Goal: Information Seeking & Learning: Learn about a topic

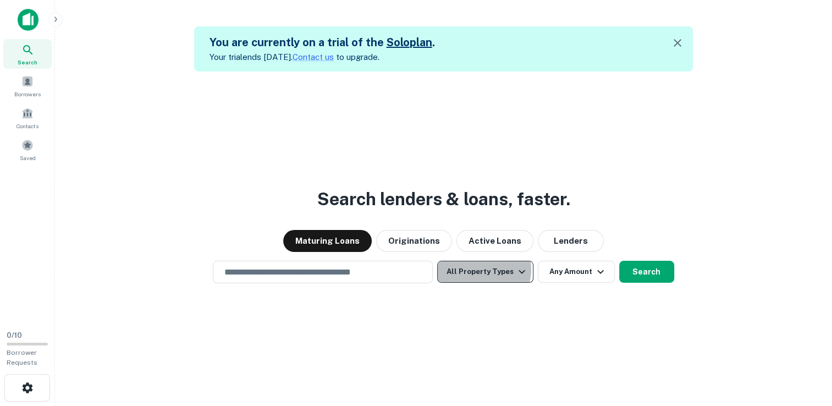
click at [485, 270] on button "All Property Types" at bounding box center [485, 272] width 96 height 22
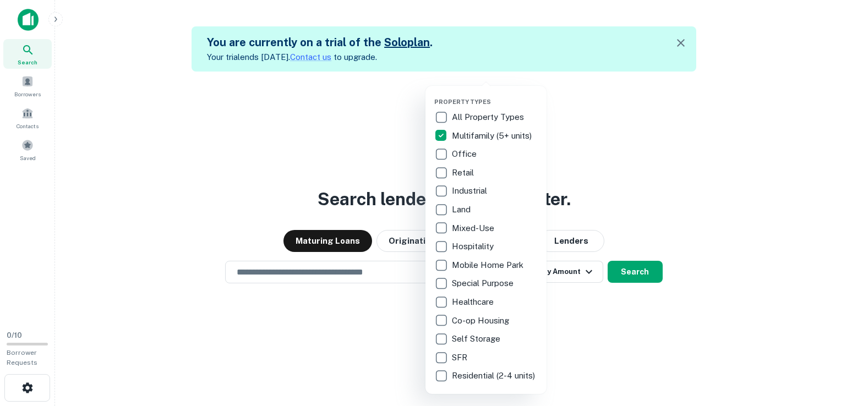
click at [414, 135] on div at bounding box center [420, 203] width 841 height 406
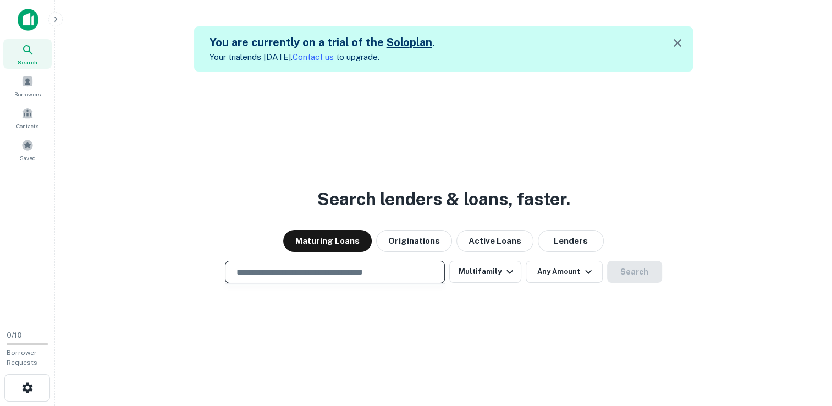
click at [365, 275] on input "text" at bounding box center [335, 272] width 210 height 13
type input "**********"
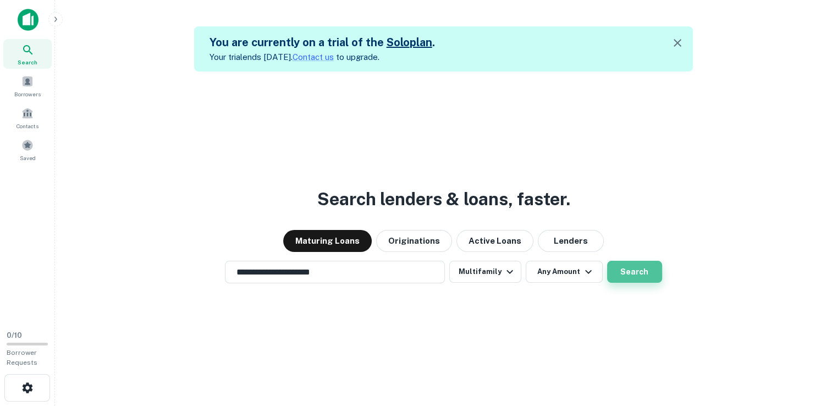
click at [651, 276] on button "Search" at bounding box center [634, 272] width 55 height 22
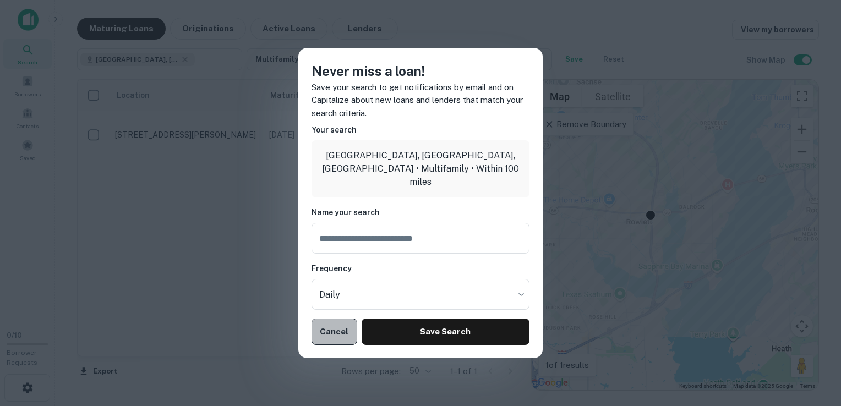
click at [341, 329] on button "Cancel" at bounding box center [334, 332] width 46 height 26
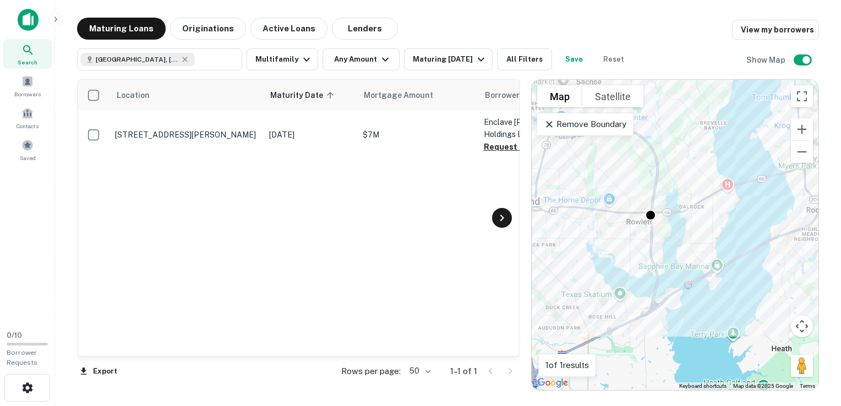
click at [497, 217] on icon at bounding box center [501, 217] width 13 height 13
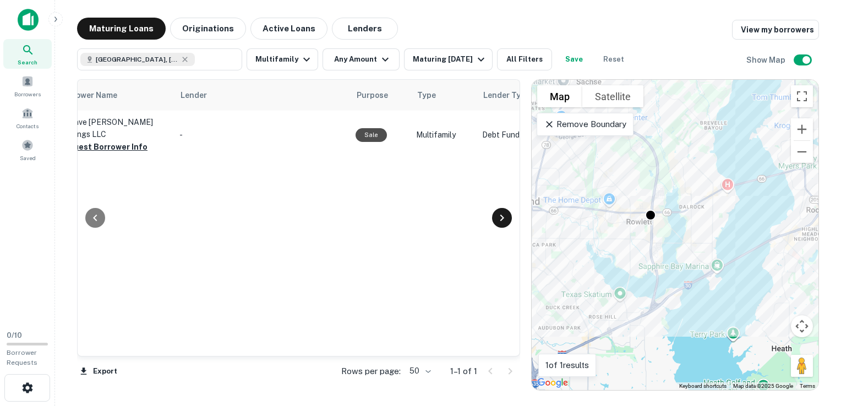
scroll to position [0, 462]
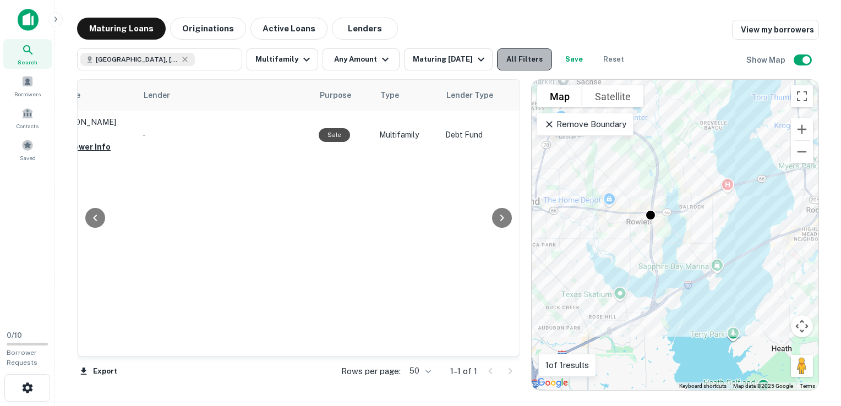
click at [536, 60] on button "All Filters" at bounding box center [524, 59] width 55 height 22
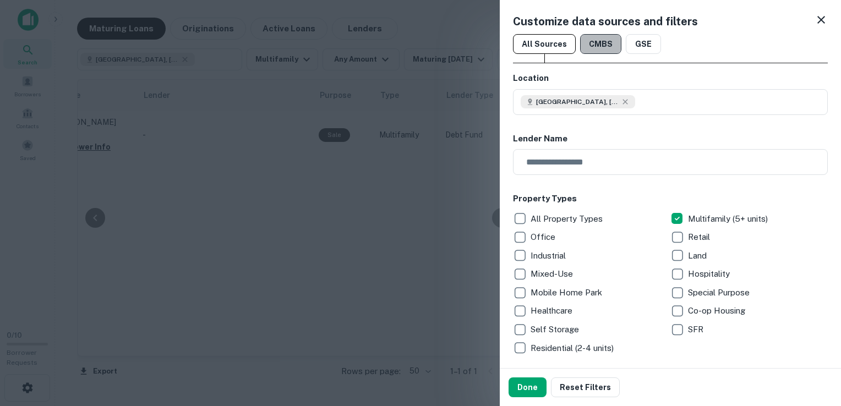
click at [591, 46] on button "CMBS" at bounding box center [600, 44] width 41 height 20
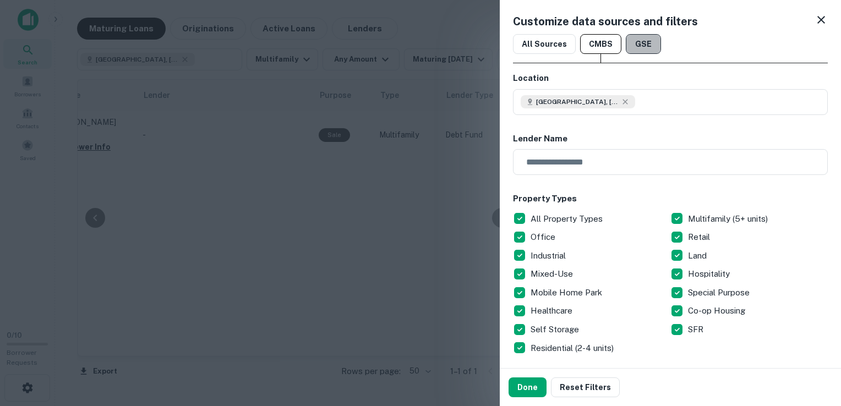
click at [635, 45] on button "GSE" at bounding box center [643, 44] width 35 height 20
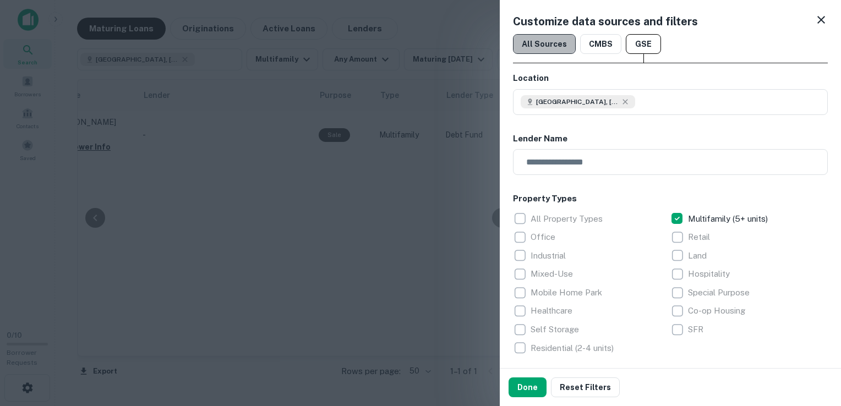
click at [563, 48] on button "All Sources" at bounding box center [544, 44] width 63 height 20
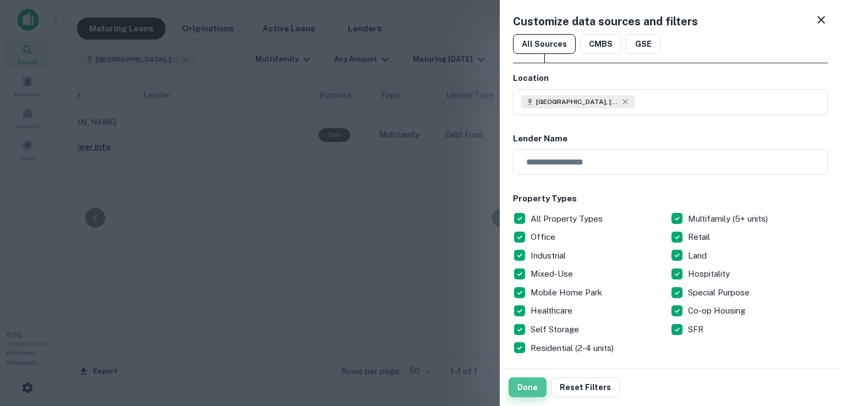
click at [528, 392] on button "Done" at bounding box center [527, 387] width 38 height 20
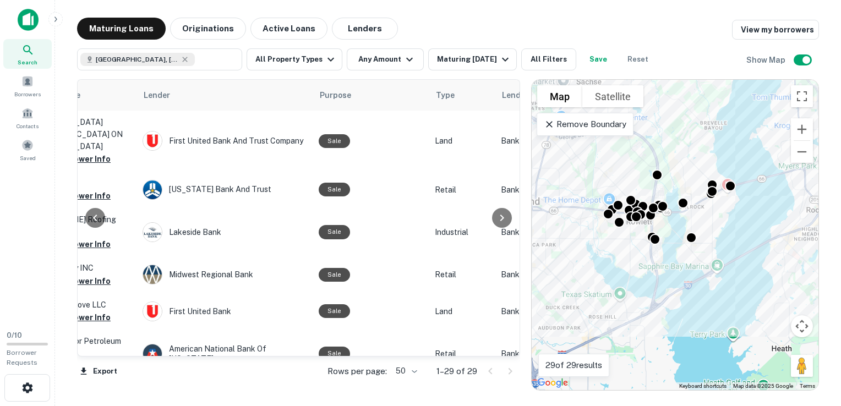
click at [84, 354] on div at bounding box center [95, 218] width 35 height 276
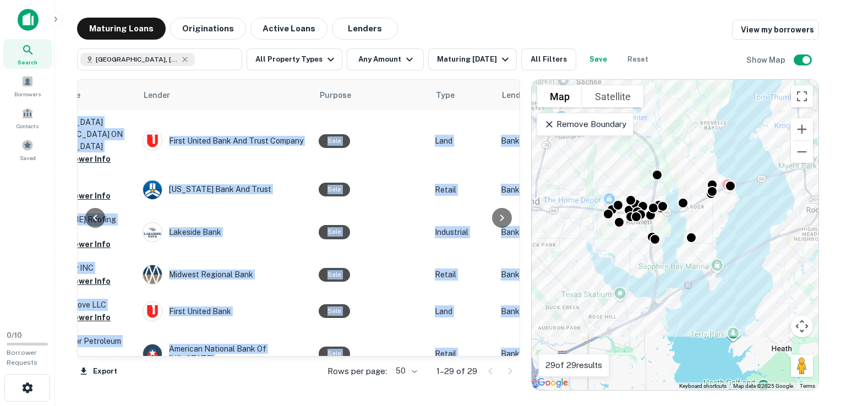
click at [84, 354] on div at bounding box center [95, 218] width 35 height 276
drag, startPoint x: 84, startPoint y: 354, endPoint x: 88, endPoint y: 349, distance: 7.0
click at [88, 349] on div at bounding box center [95, 218] width 35 height 276
drag, startPoint x: 88, startPoint y: 349, endPoint x: 111, endPoint y: 355, distance: 23.4
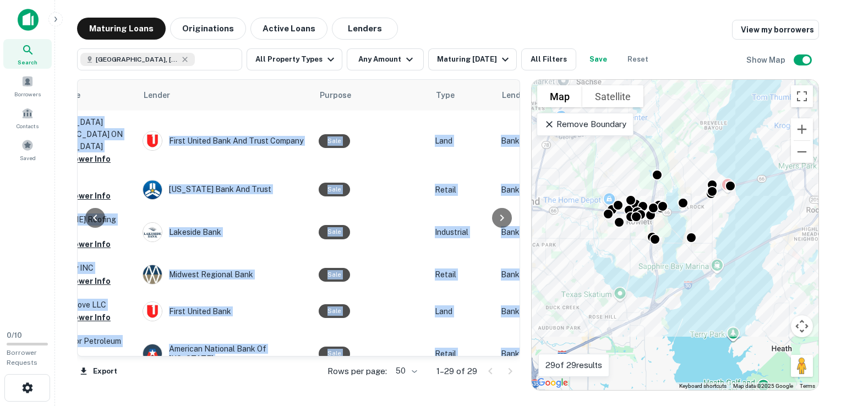
click at [111, 355] on div at bounding box center [95, 218] width 35 height 276
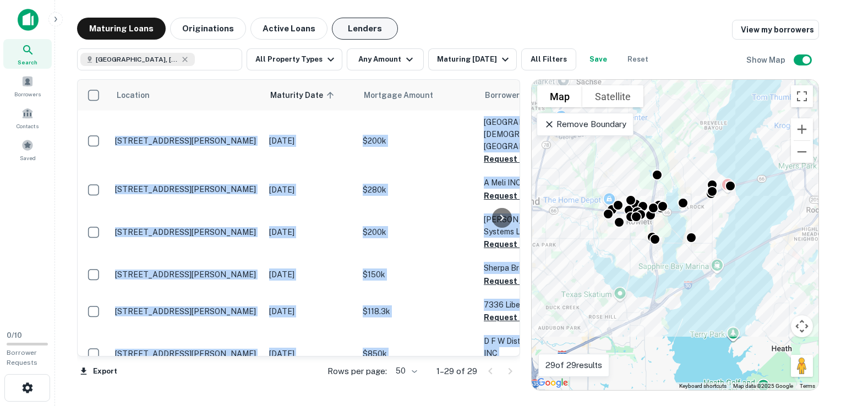
click at [368, 21] on button "Lenders" at bounding box center [365, 29] width 66 height 22
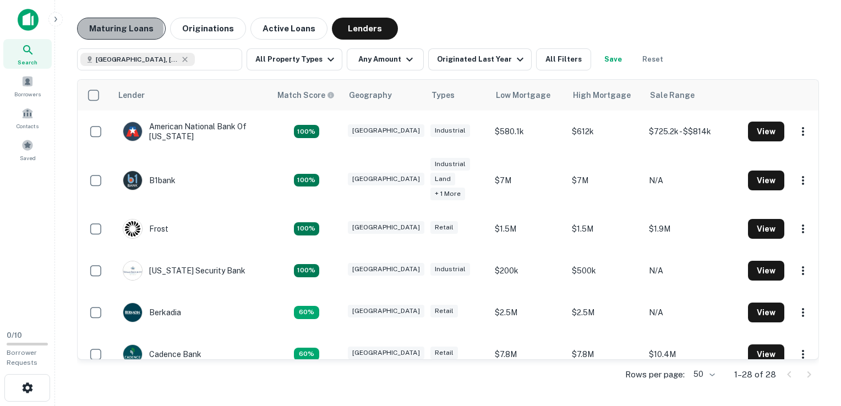
click at [115, 29] on button "Maturing Loans" at bounding box center [121, 29] width 89 height 22
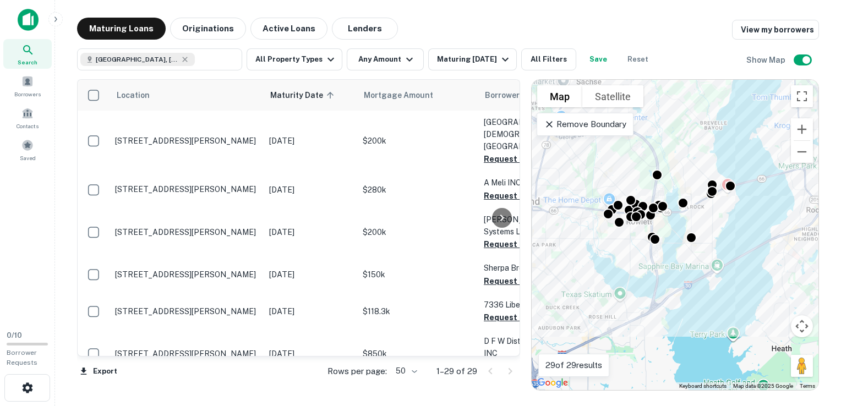
click at [498, 353] on div at bounding box center [502, 218] width 22 height 276
click at [507, 353] on div at bounding box center [502, 218] width 22 height 276
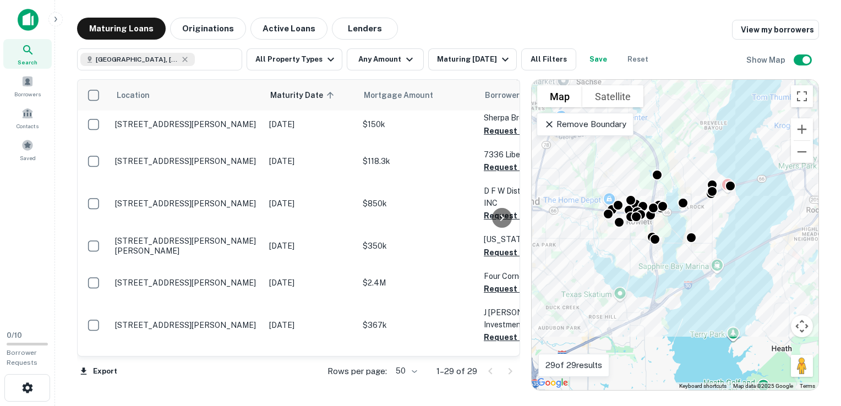
scroll to position [206, 0]
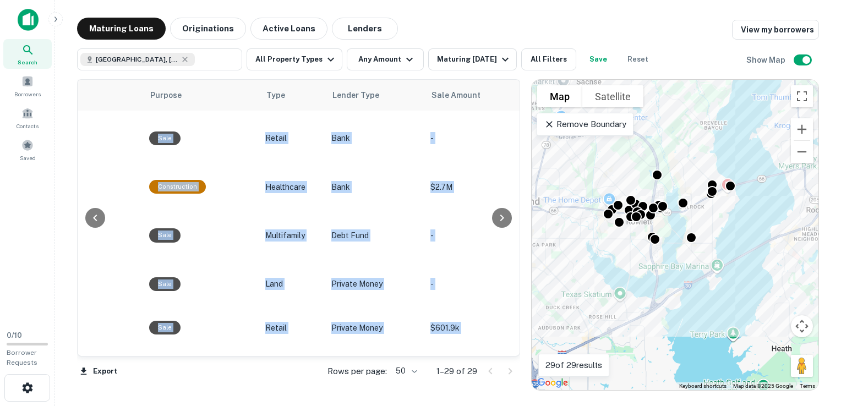
drag, startPoint x: 506, startPoint y: 353, endPoint x: 512, endPoint y: 350, distance: 6.9
click at [512, 350] on div at bounding box center [502, 218] width 22 height 276
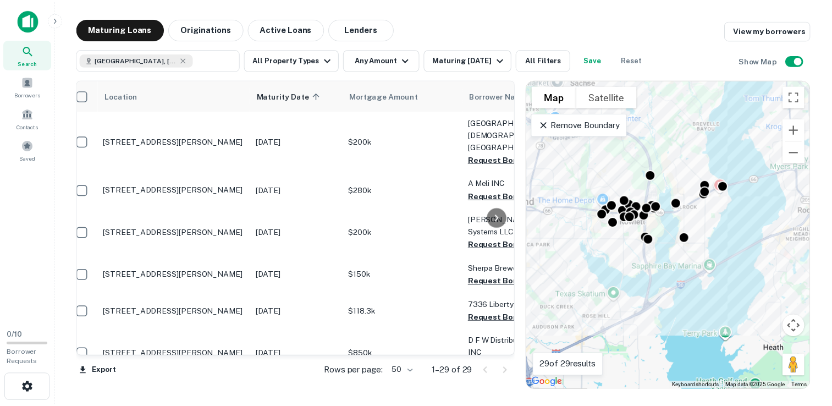
scroll to position [0, 0]
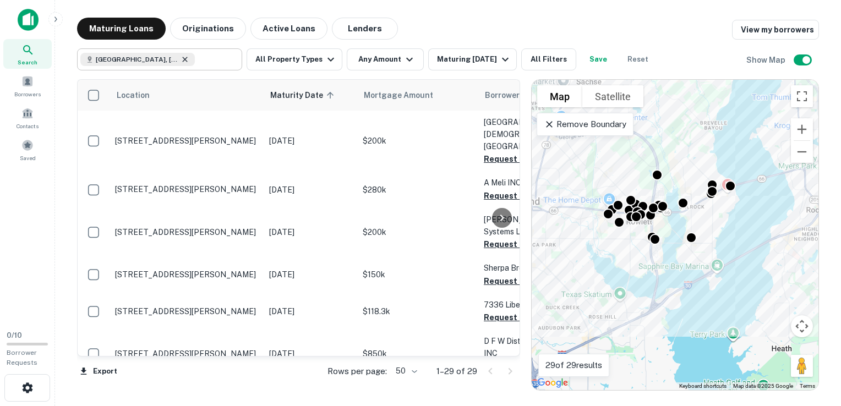
click at [180, 58] on icon at bounding box center [184, 59] width 9 height 9
type input "**********"
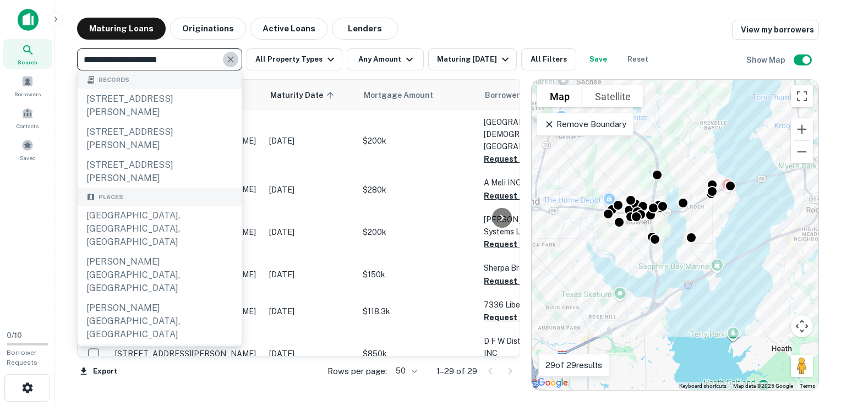
click at [229, 57] on icon "Clear" at bounding box center [230, 59] width 7 height 7
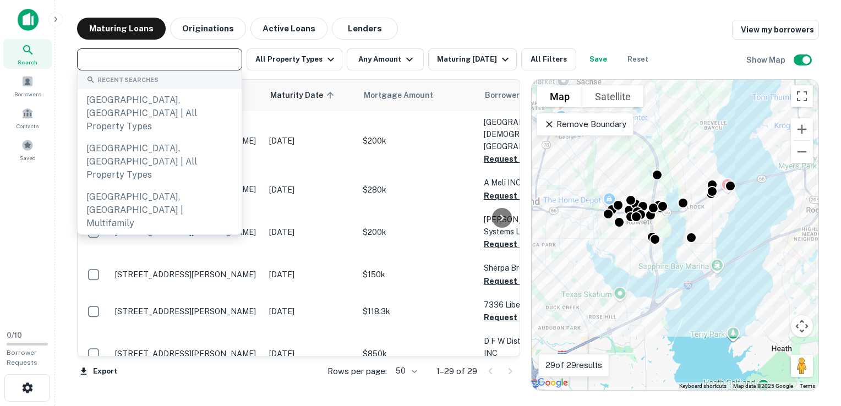
type input "*"
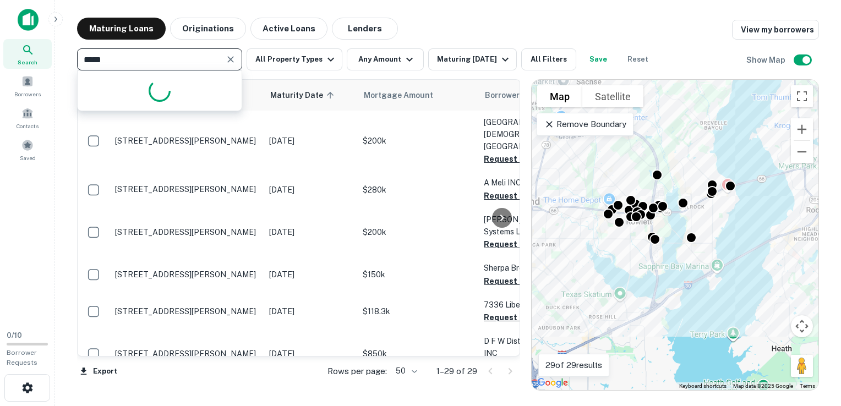
type input "******"
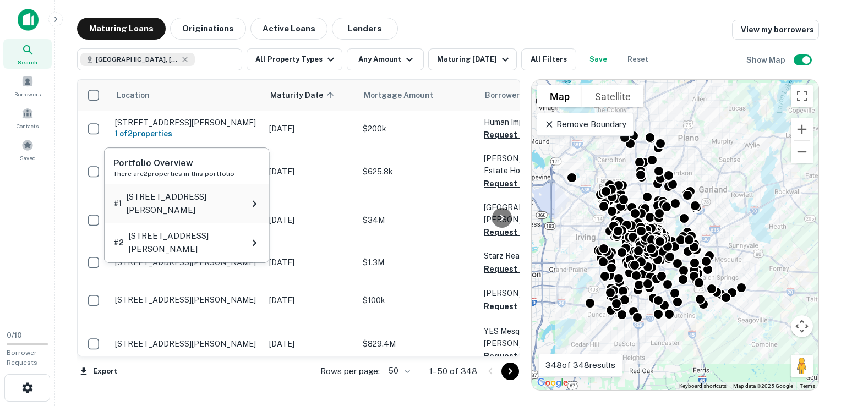
click at [193, 197] on div "# 1 [STREET_ADDRESS][PERSON_NAME]" at bounding box center [187, 203] width 165 height 39
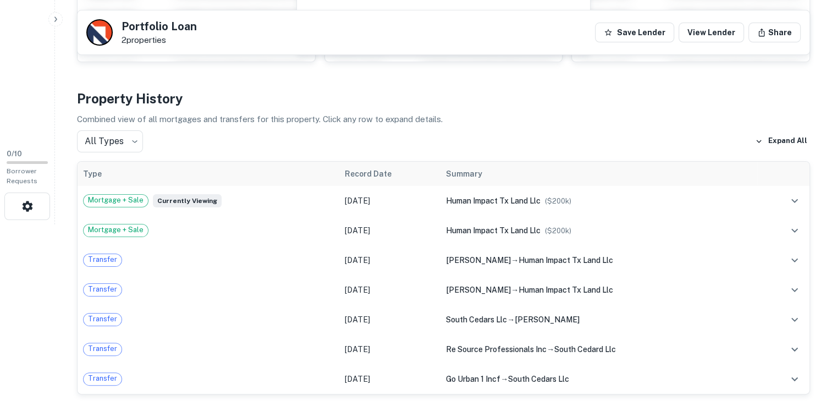
scroll to position [198, 0]
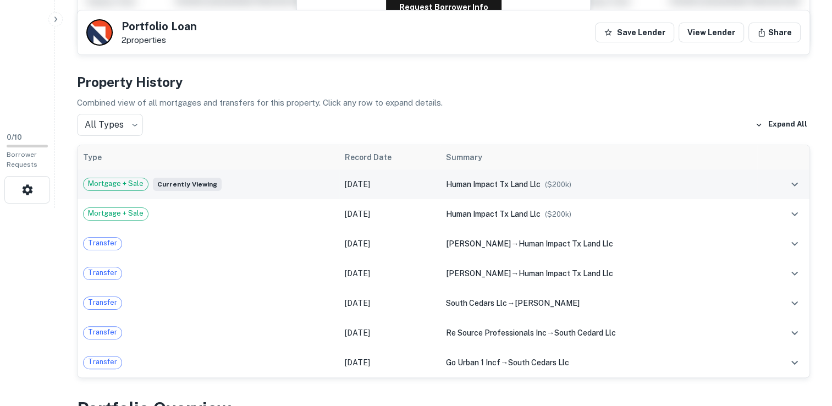
click at [545, 187] on span "($ 200k )" at bounding box center [558, 184] width 26 height 8
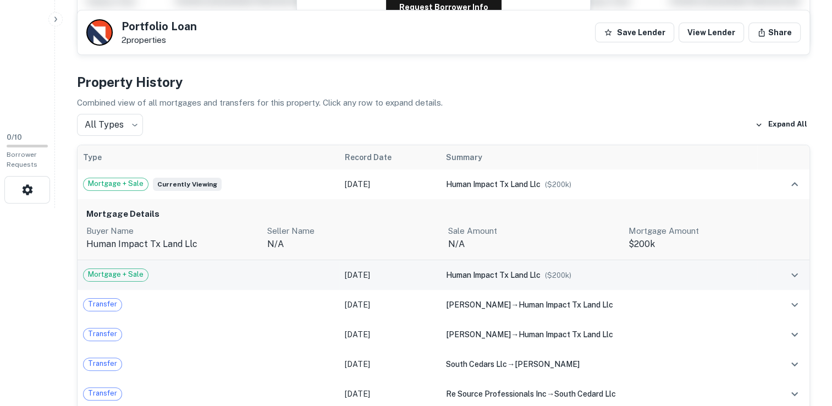
click at [515, 276] on span "human impact tx land llc" at bounding box center [493, 275] width 95 height 9
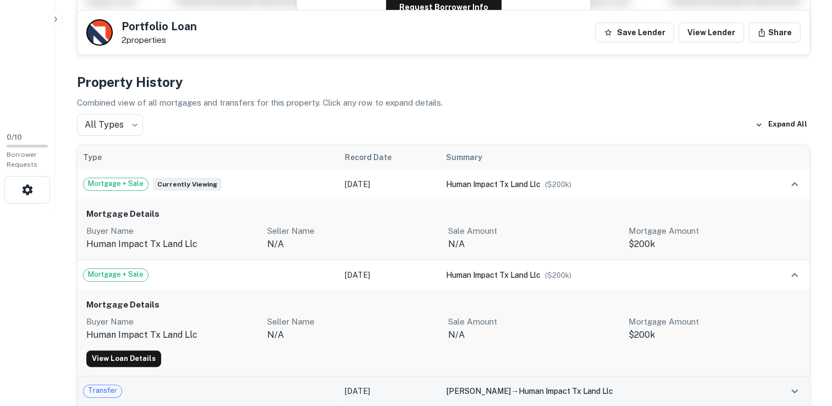
click at [484, 391] on span "[PERSON_NAME]" at bounding box center [478, 391] width 65 height 9
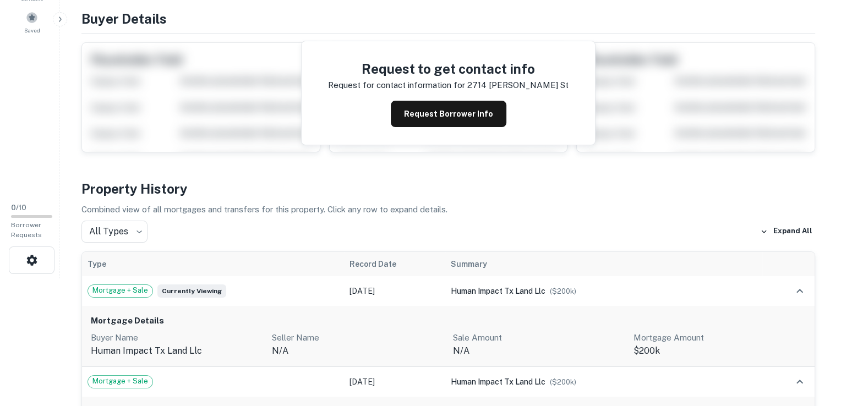
scroll to position [0, 0]
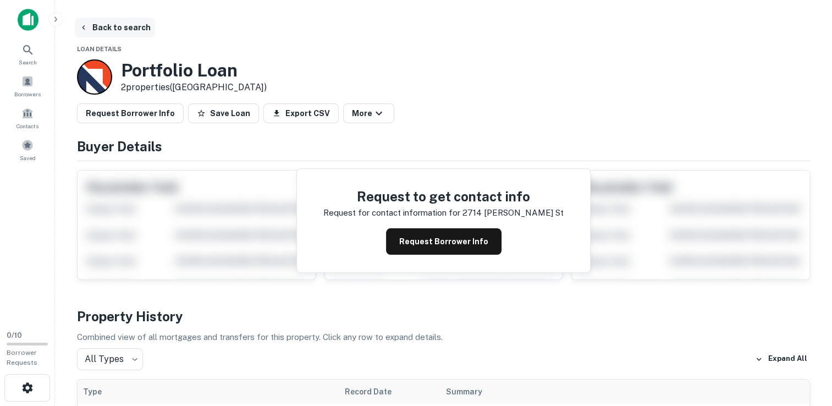
click at [94, 25] on button "Back to search" at bounding box center [115, 28] width 80 height 20
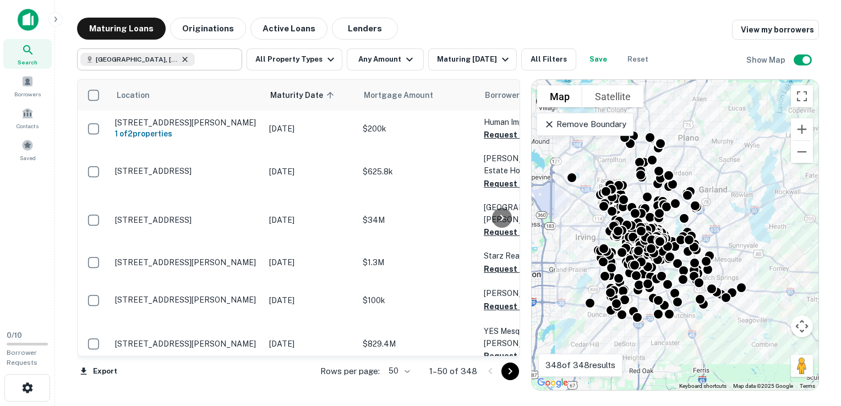
click at [180, 62] on icon at bounding box center [184, 59] width 9 height 9
type input "**********"
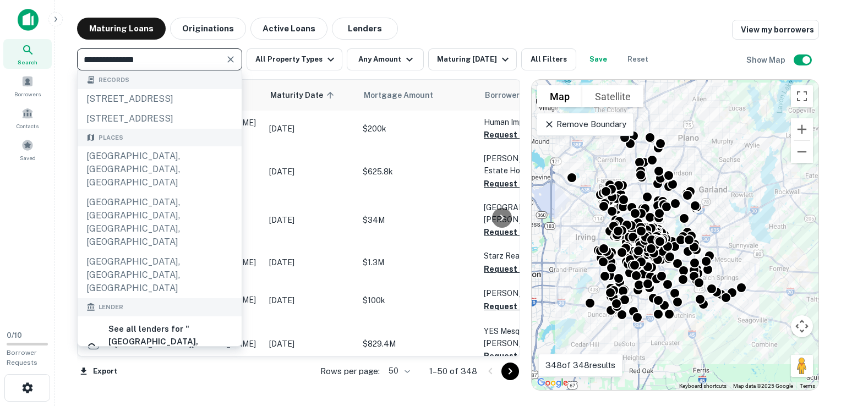
click at [229, 61] on icon "Clear" at bounding box center [230, 59] width 7 height 7
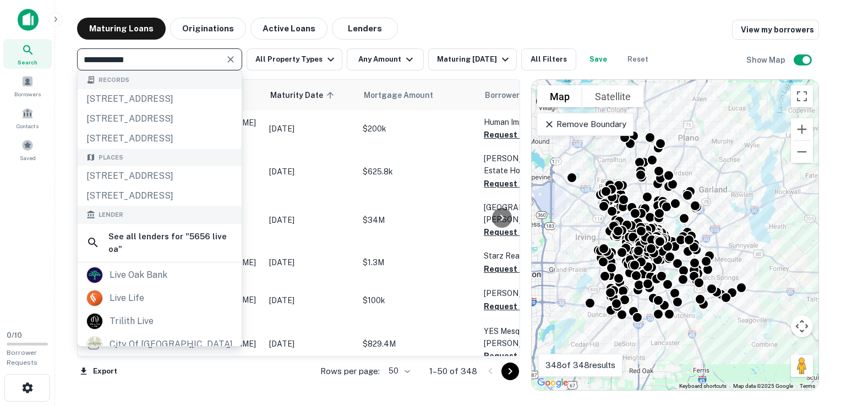
type input "**********"
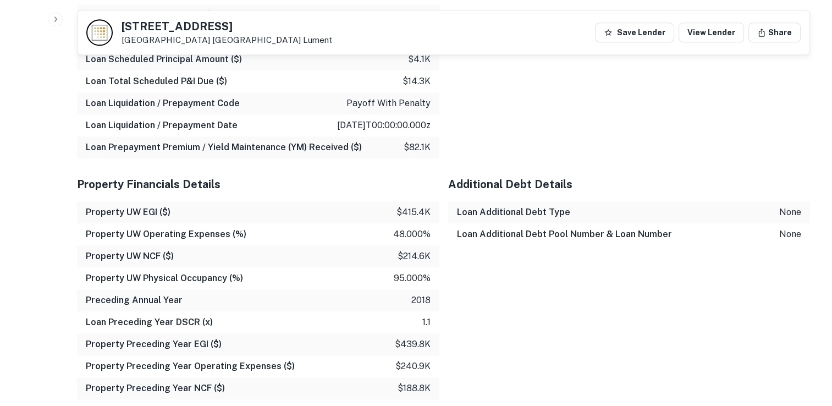
scroll to position [1313, 0]
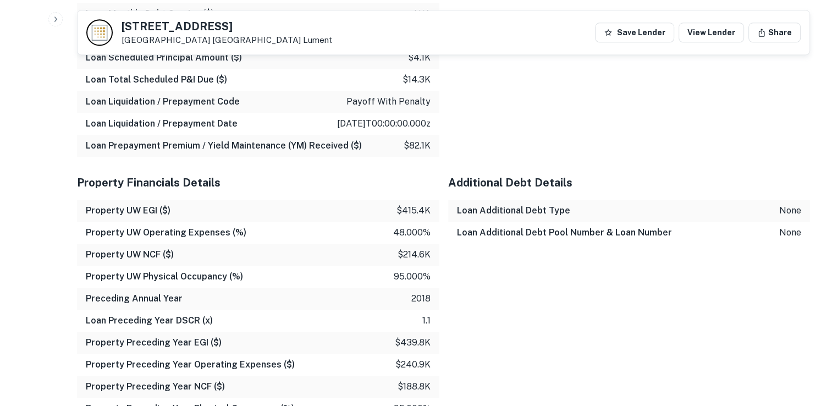
click at [759, 328] on div "Additional Debt Details Loan Additional Debt Type none Loan Additional Debt Poo…" at bounding box center [625, 354] width 371 height 395
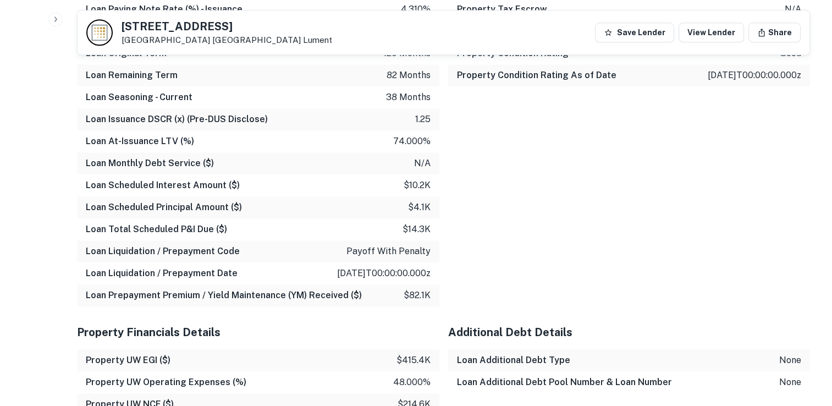
scroll to position [1178, 0]
